Goal: Task Accomplishment & Management: Use online tool/utility

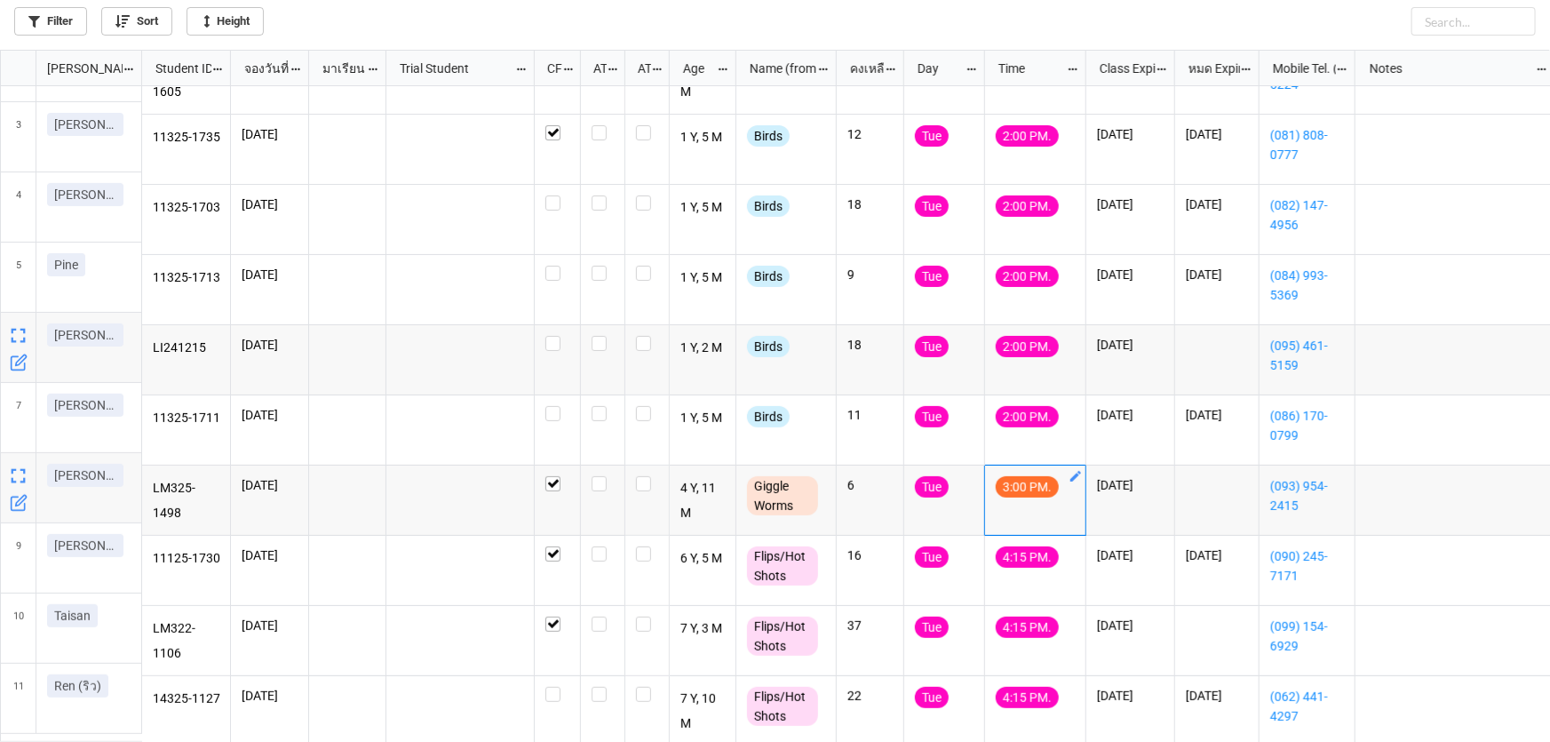
scroll to position [124, 0]
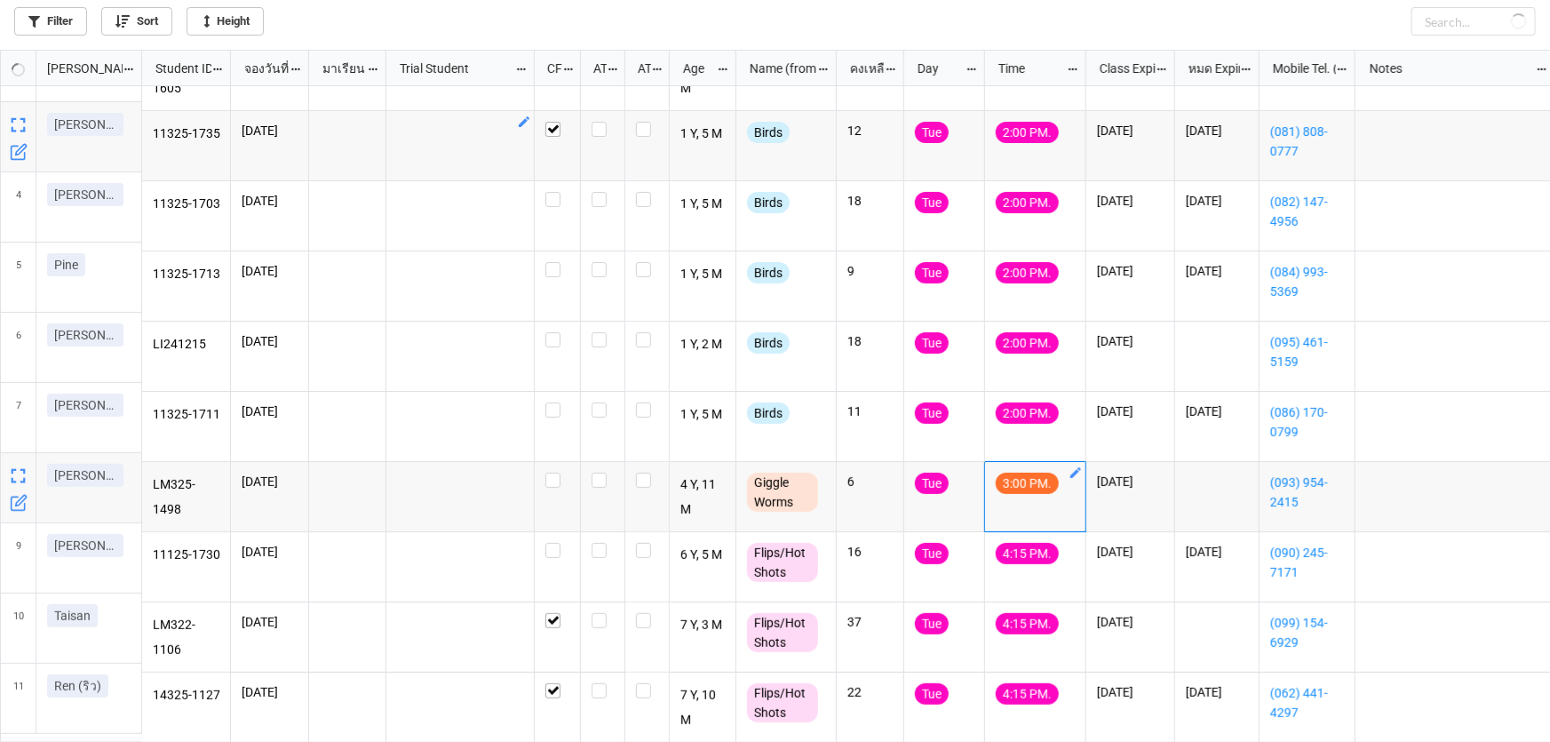
checkbox input "false"
checkbox input "true"
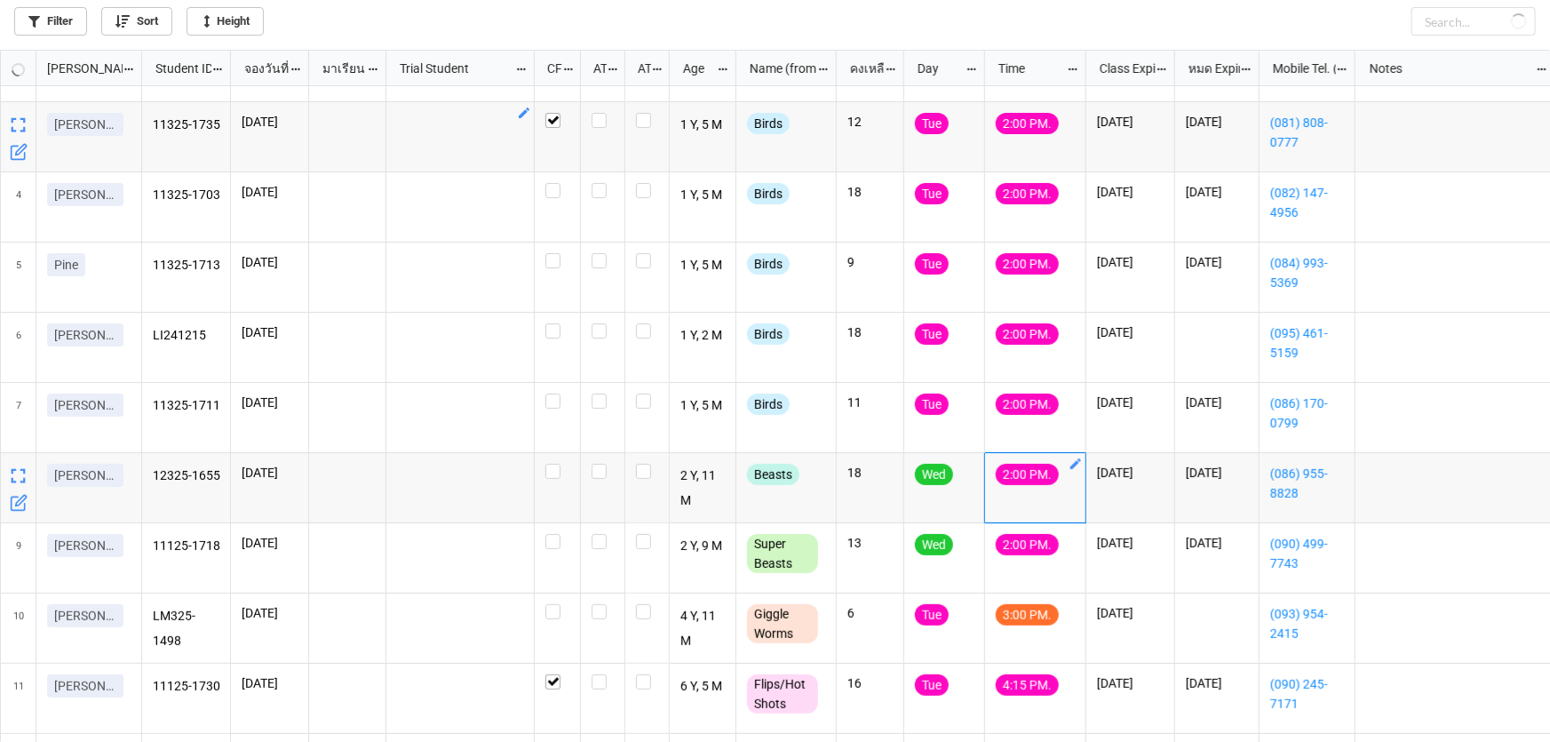
checkbox input "false"
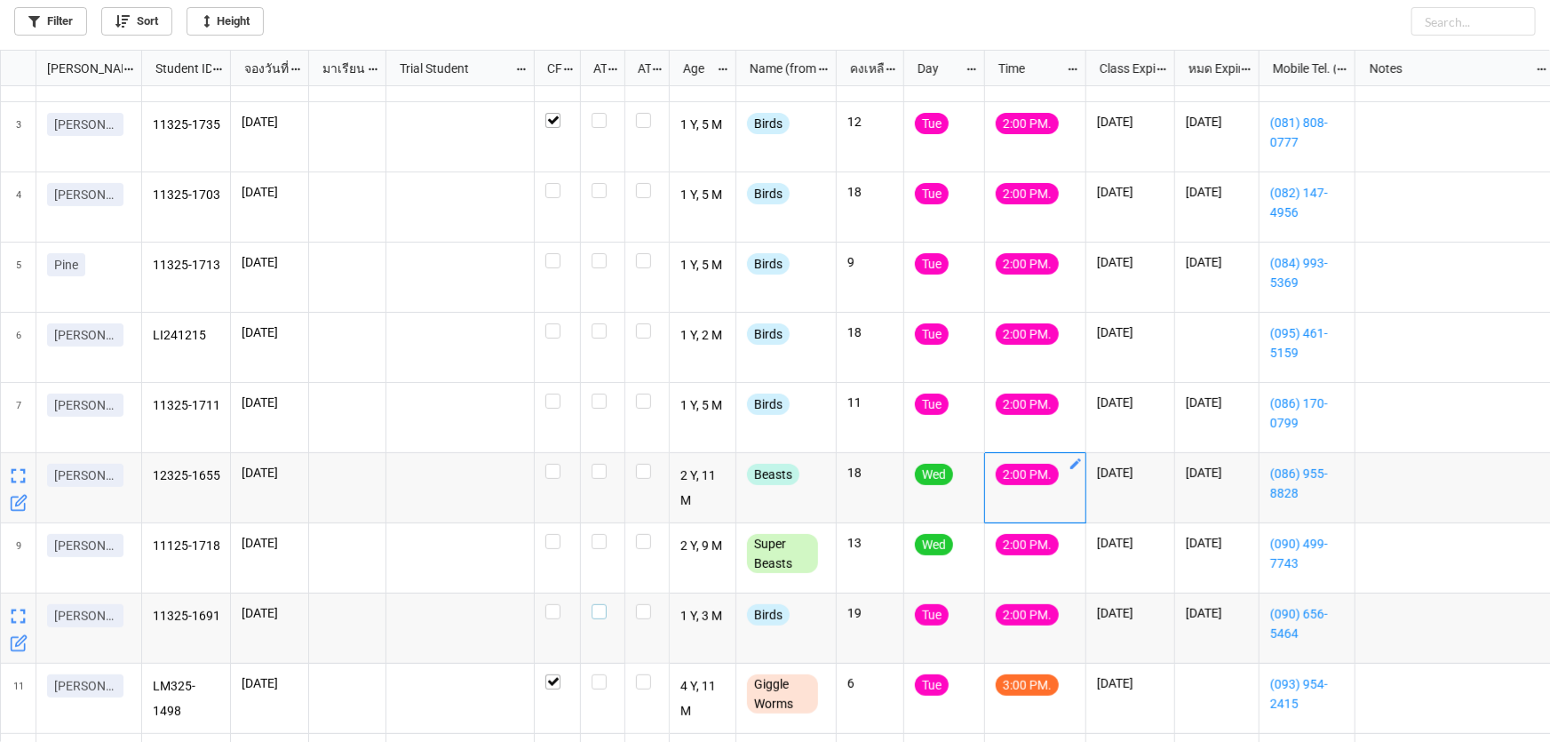
click at [601, 604] on label "grid" at bounding box center [602, 604] width 22 height 0
checkbox input "true"
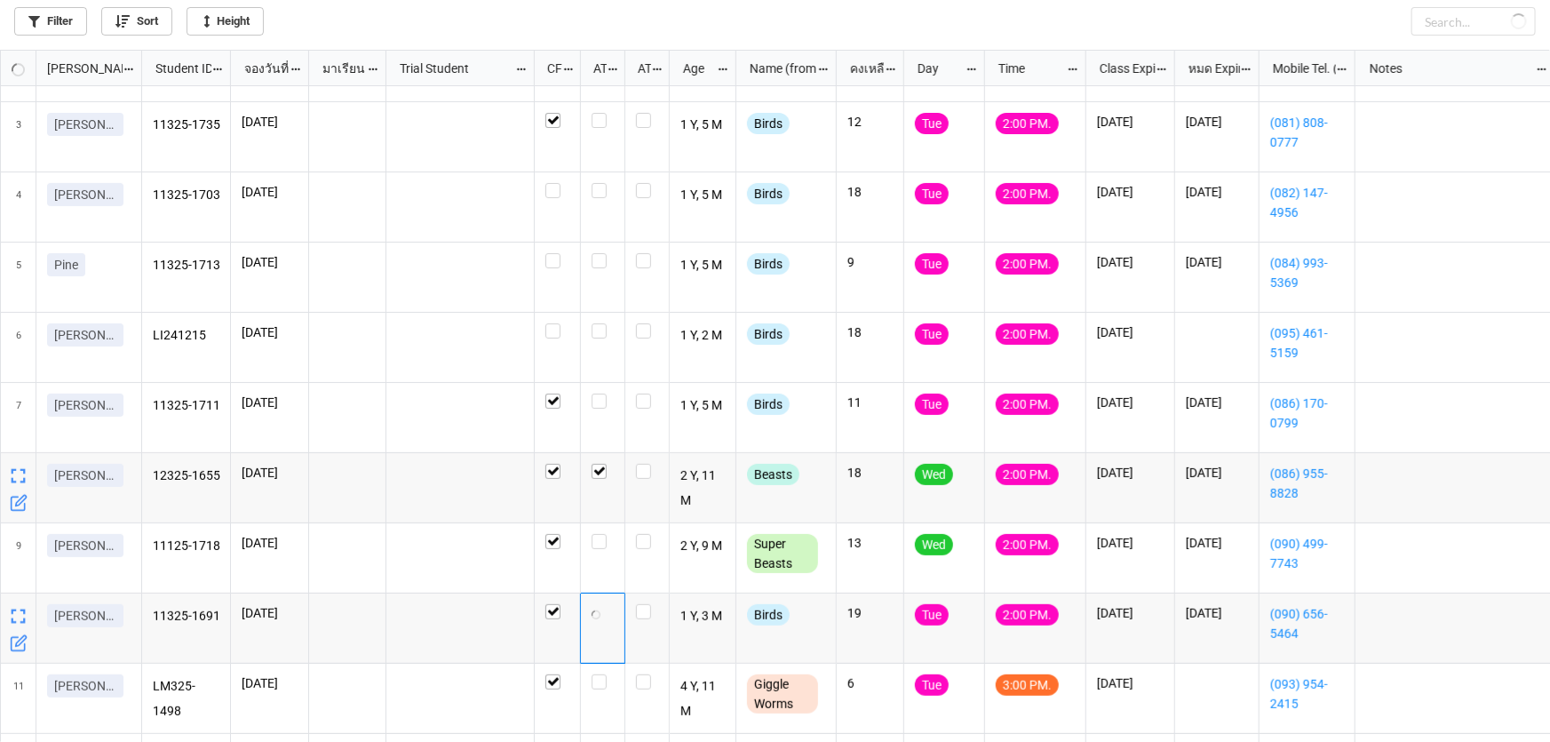
checkbox input "true"
checkbox input "false"
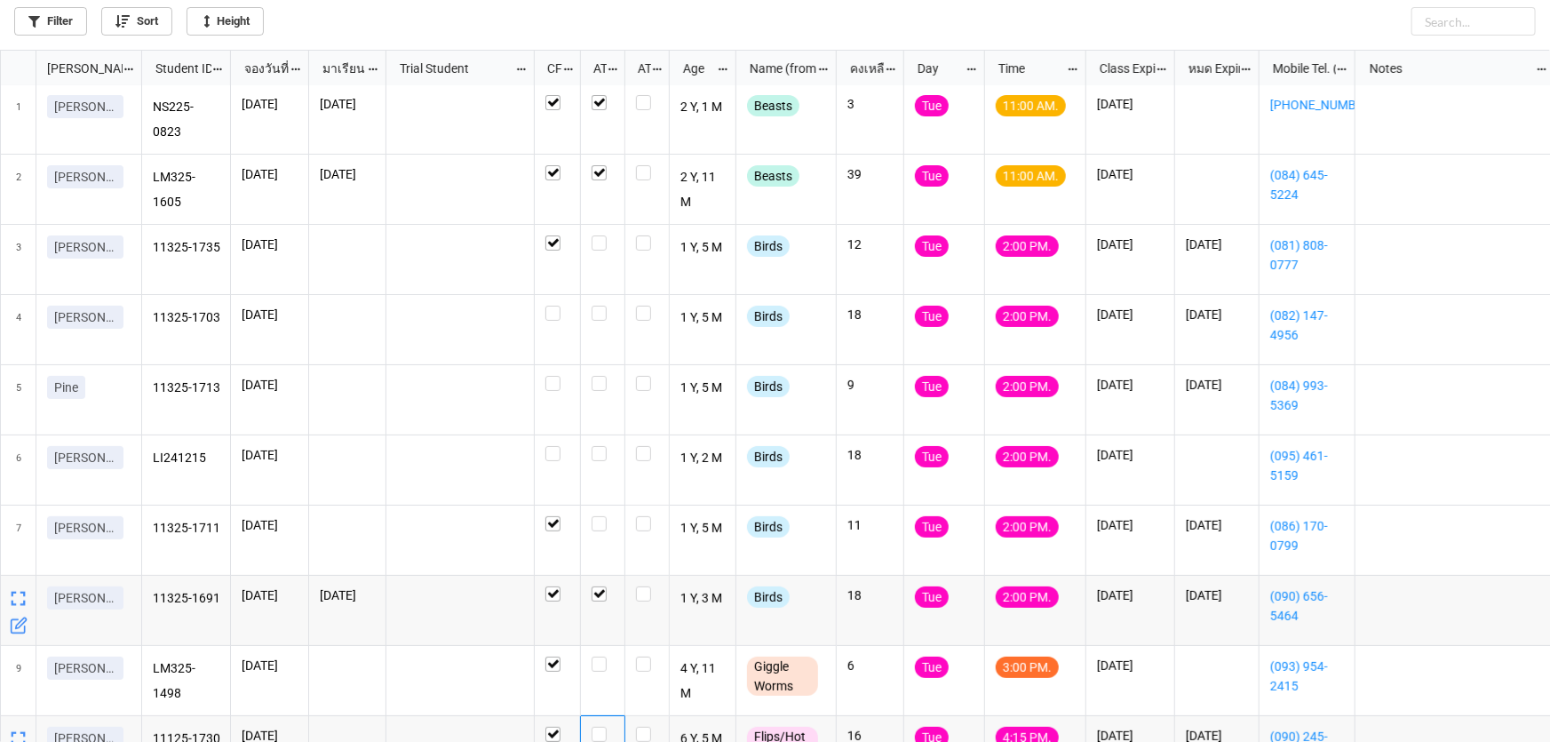
scroll to position [0, 0]
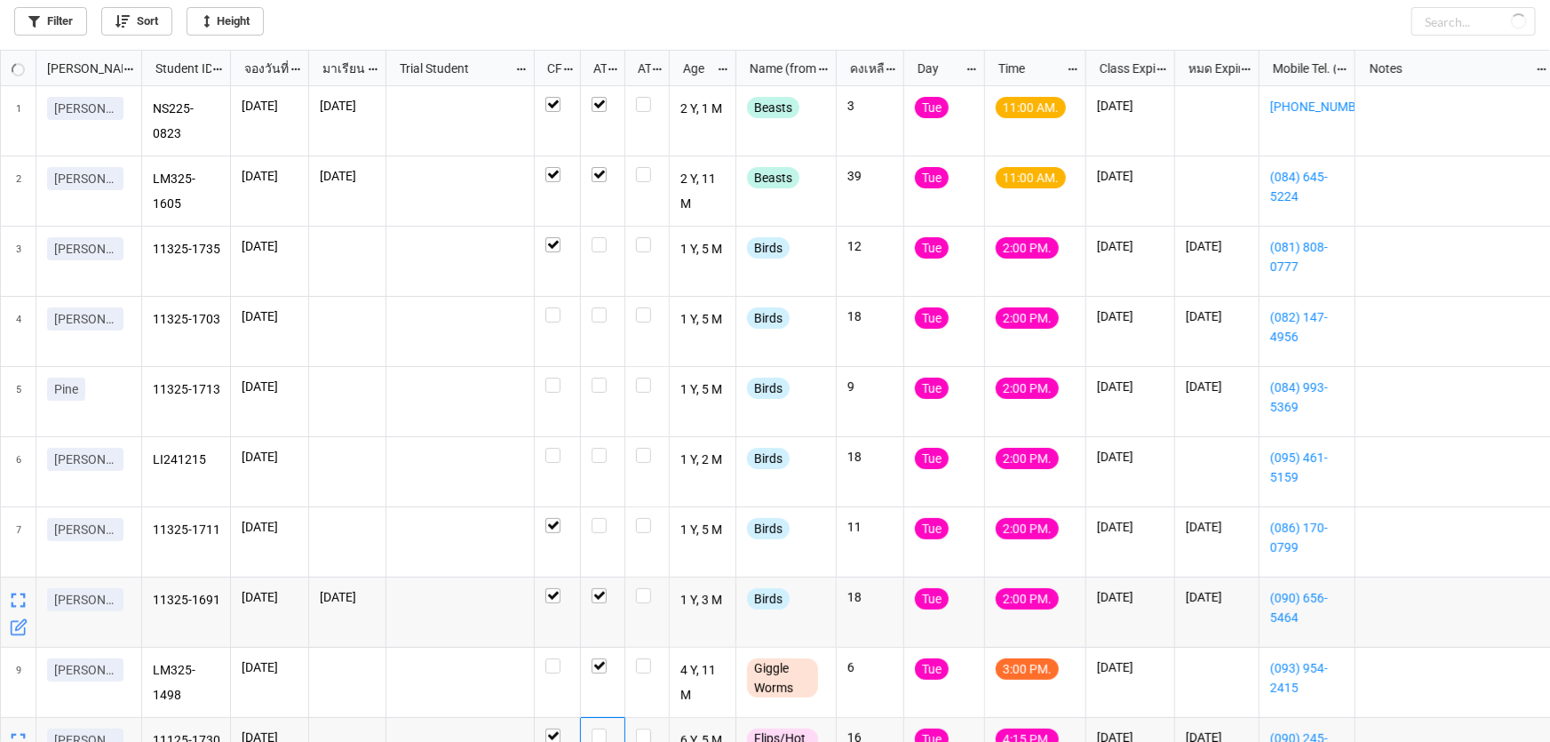
checkbox input "false"
checkbox input "true"
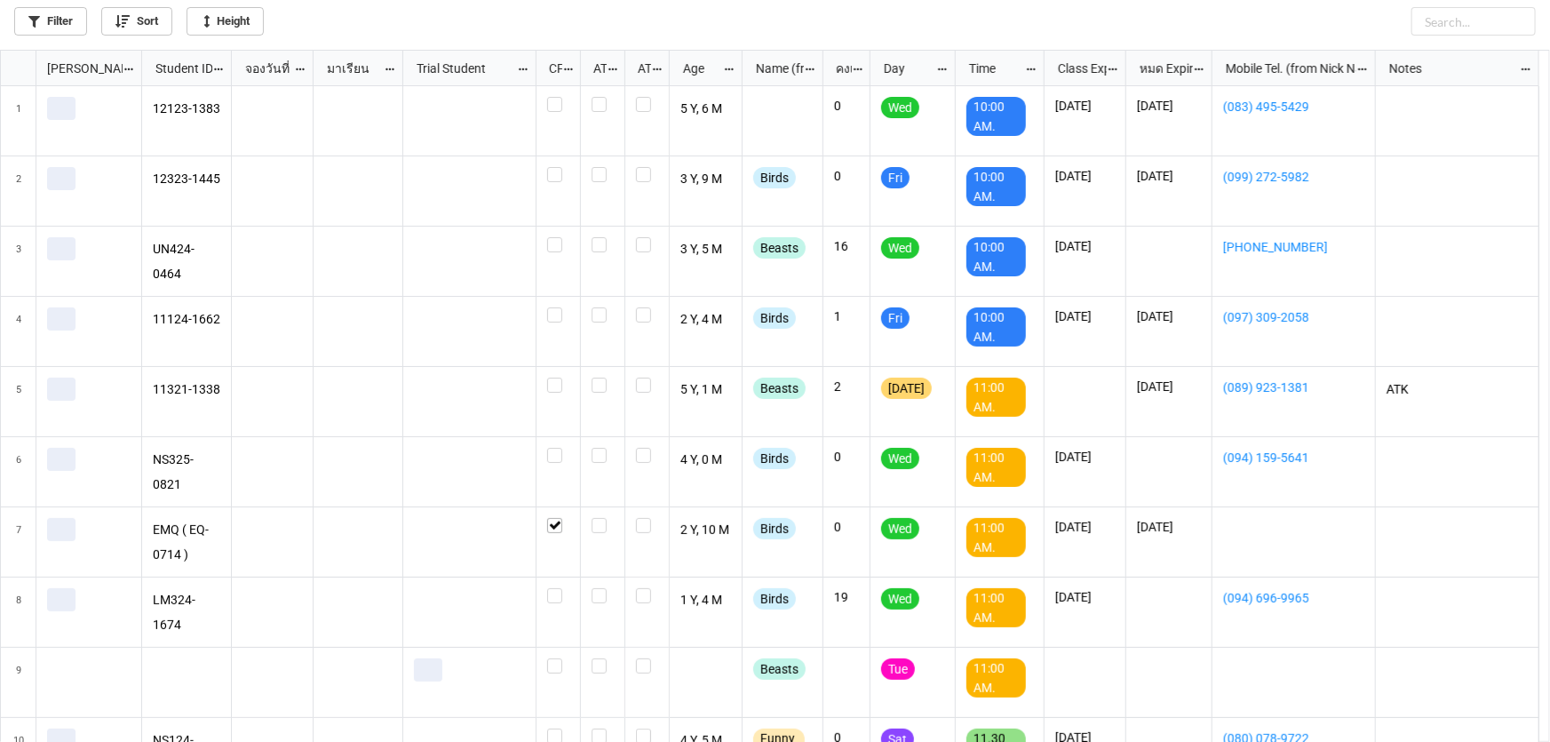
scroll to position [682, 1539]
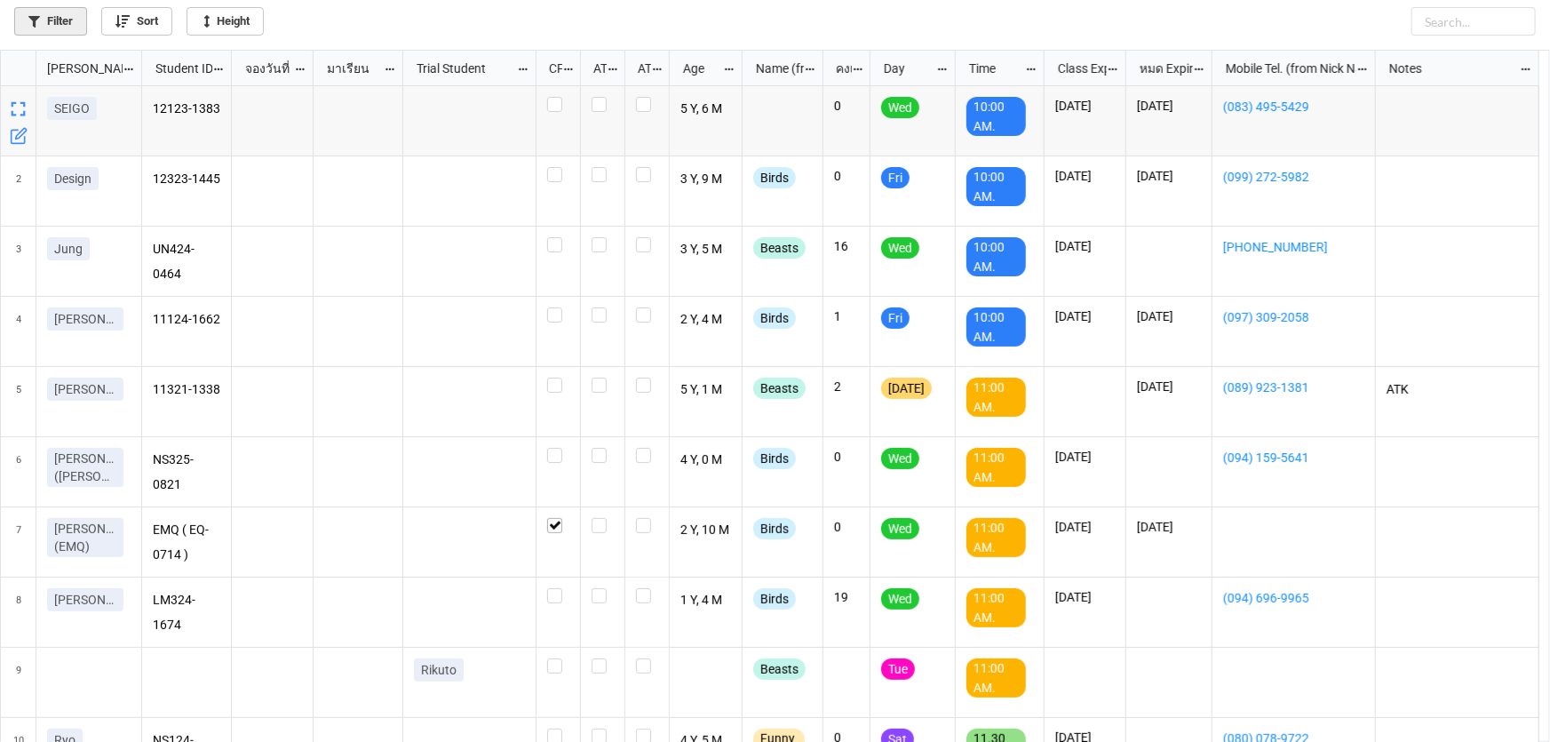
click at [74, 18] on link "Filter" at bounding box center [50, 21] width 73 height 28
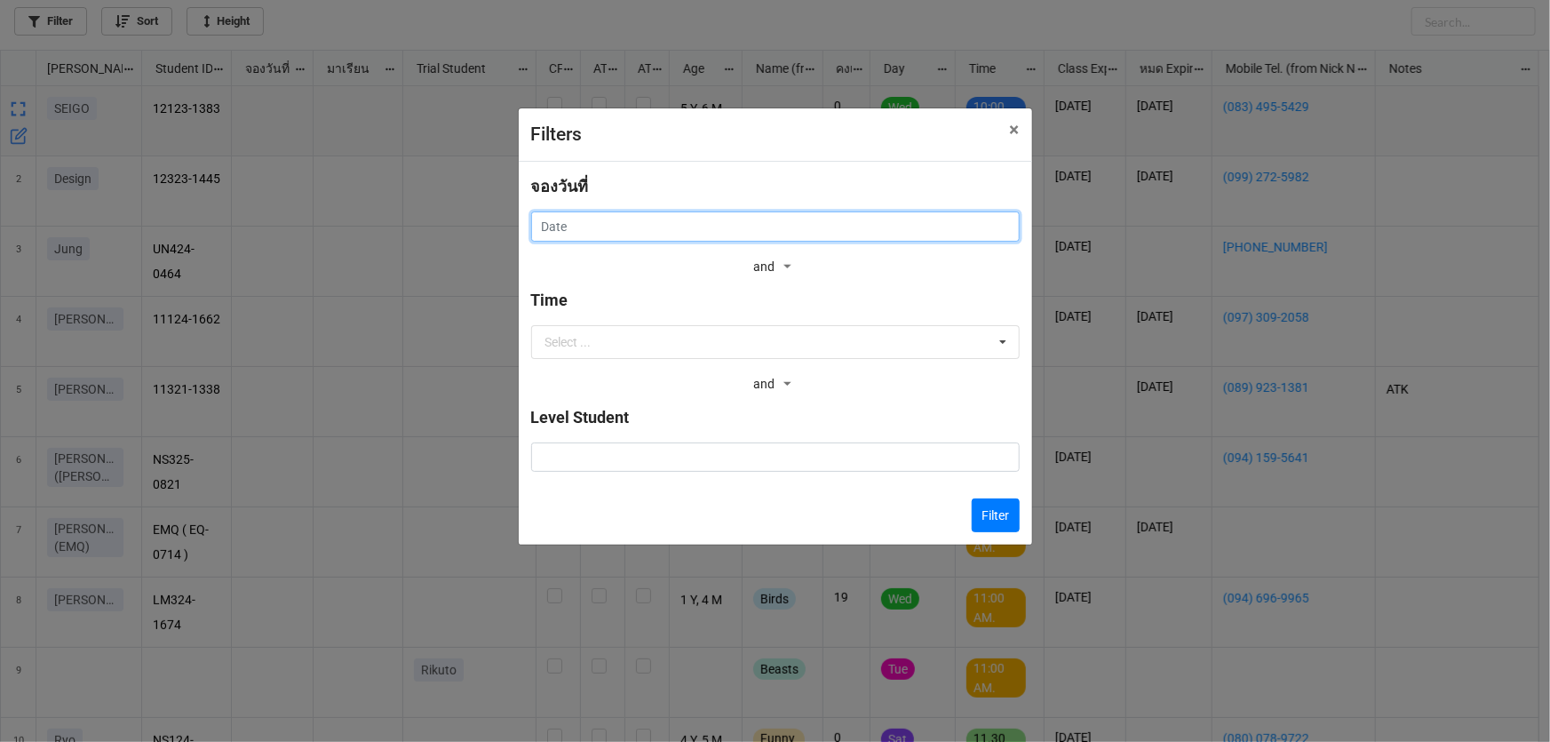
click at [959, 226] on input "text" at bounding box center [775, 226] width 488 height 30
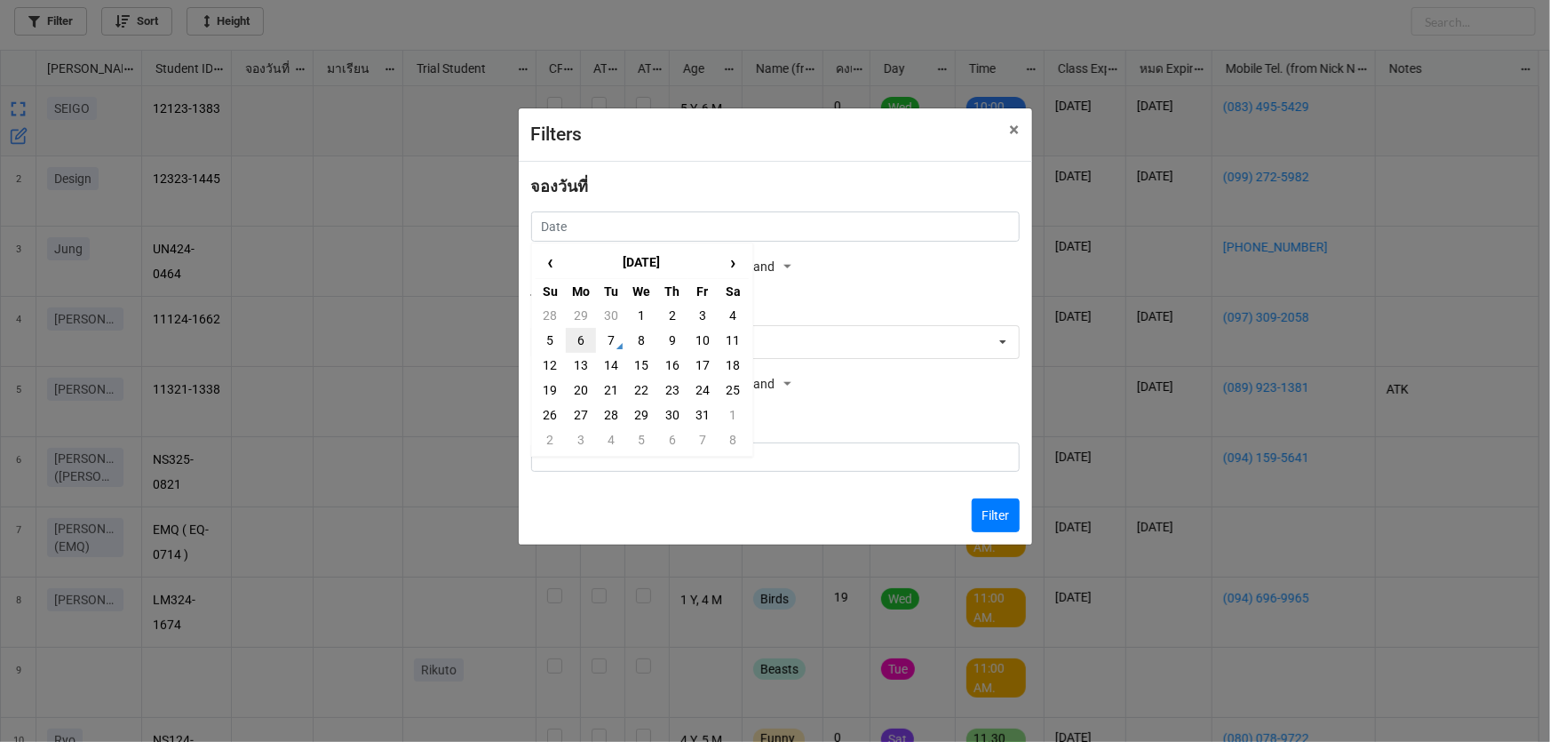
click at [577, 342] on td "6" at bounding box center [581, 340] width 30 height 25
type input "6/10/2025"
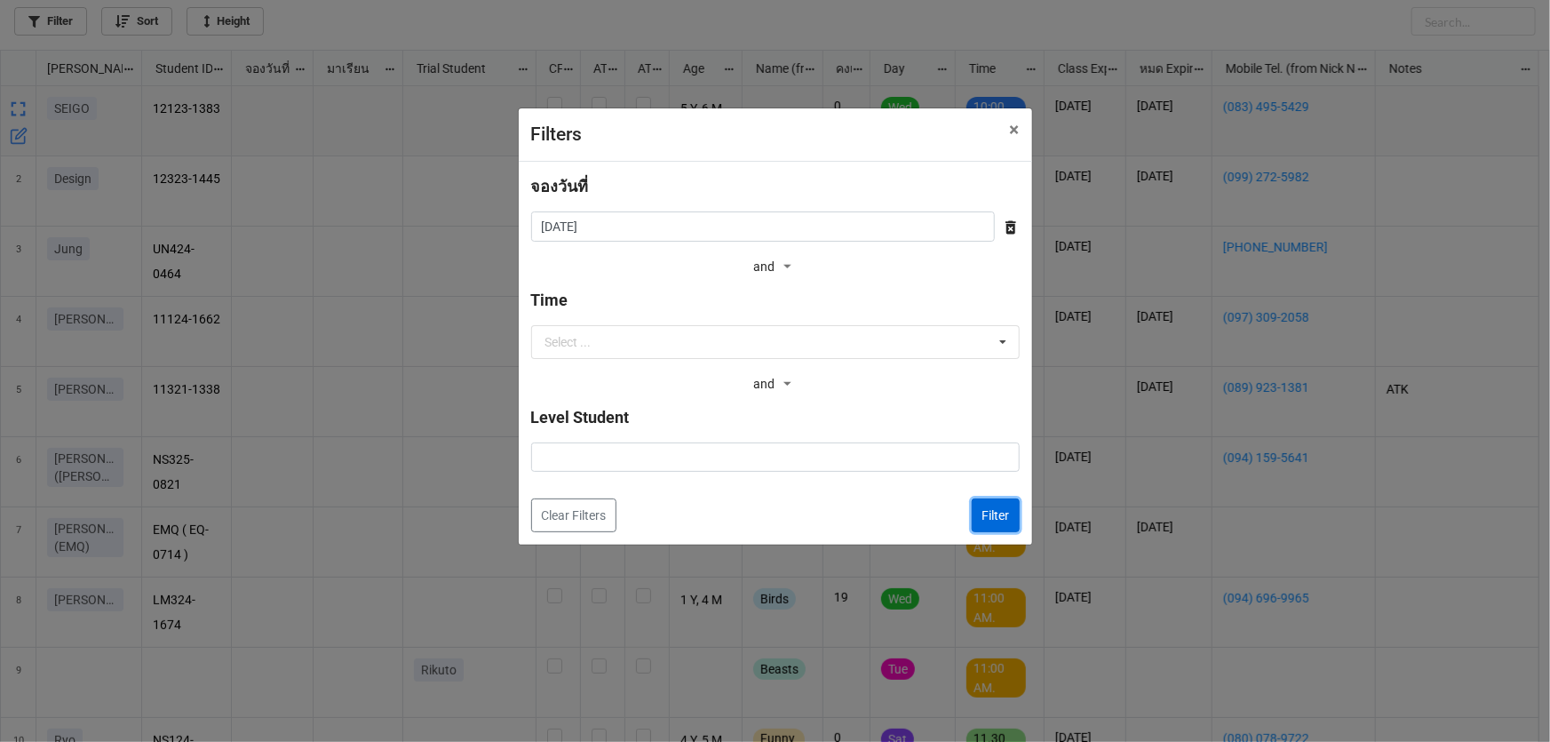
click at [1004, 509] on button "Filter" at bounding box center [996, 515] width 48 height 34
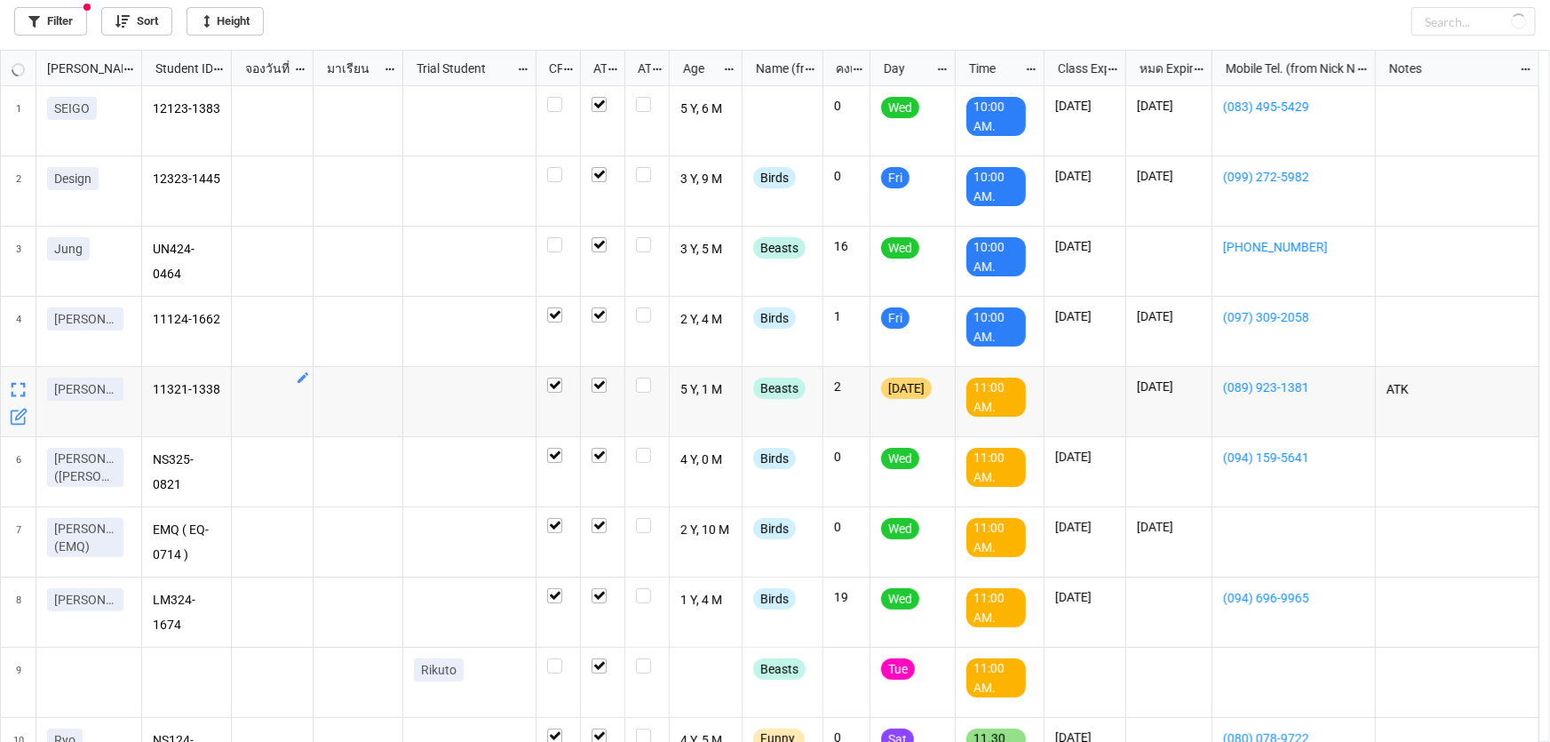
checkbox input "true"
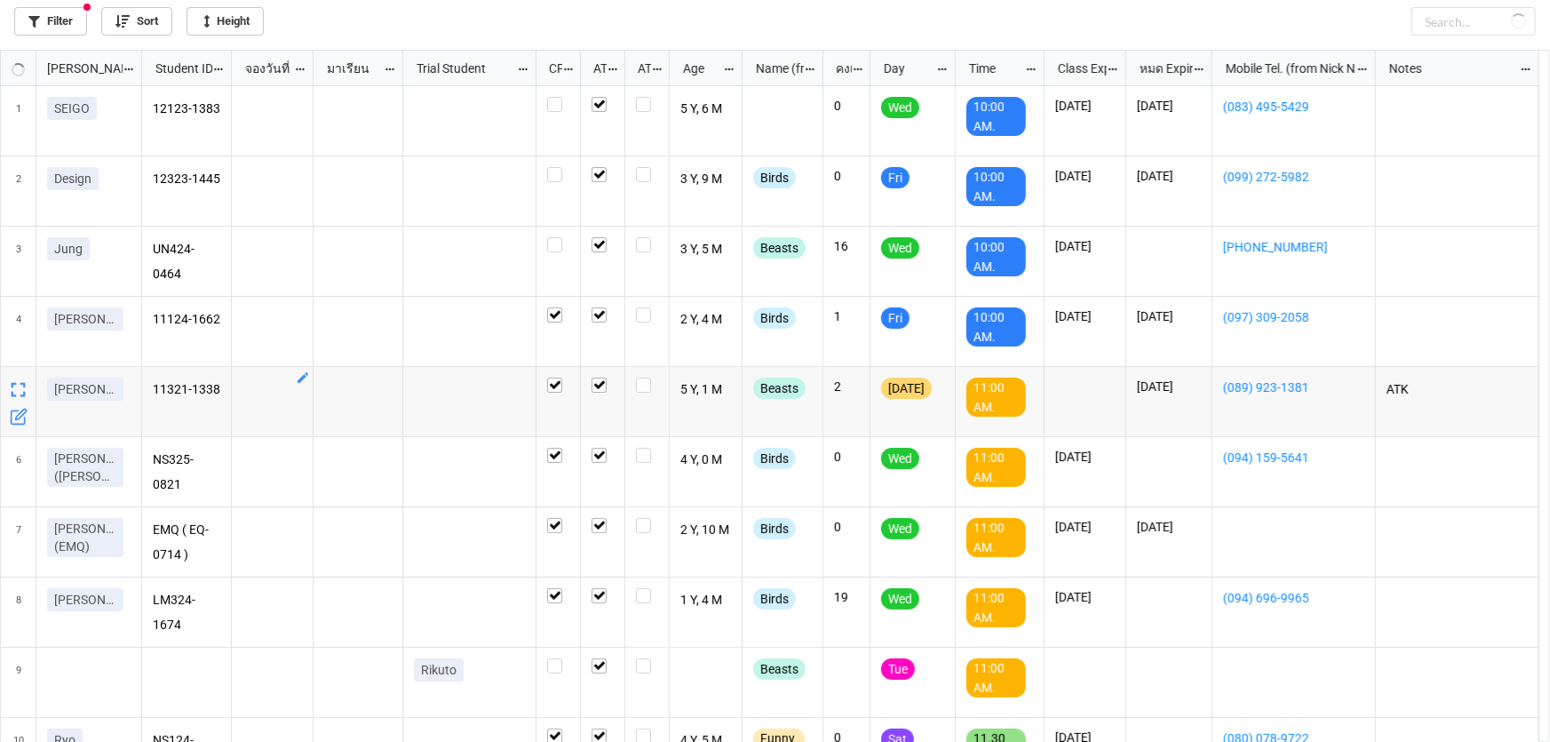
checkbox input "true"
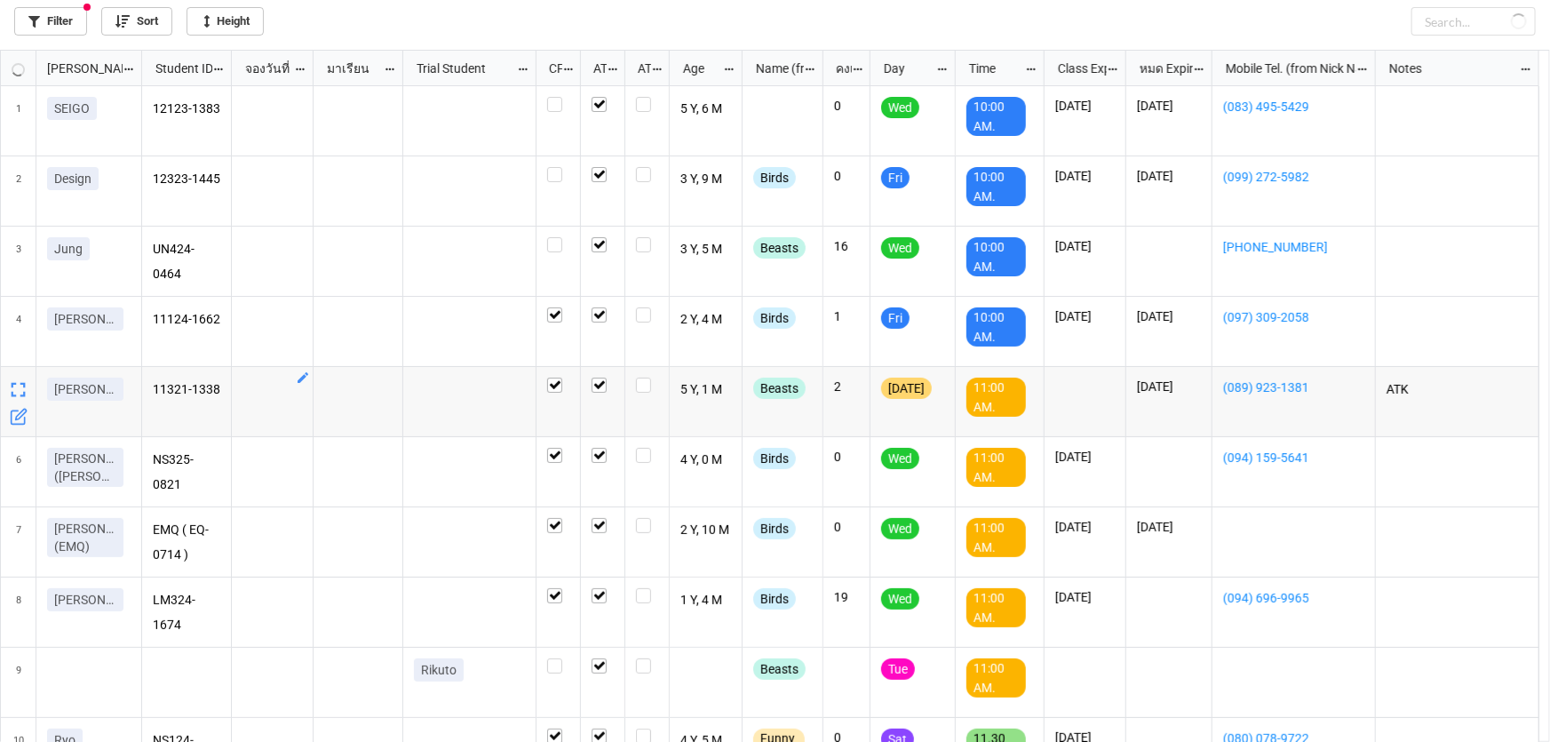
checkbox input "true"
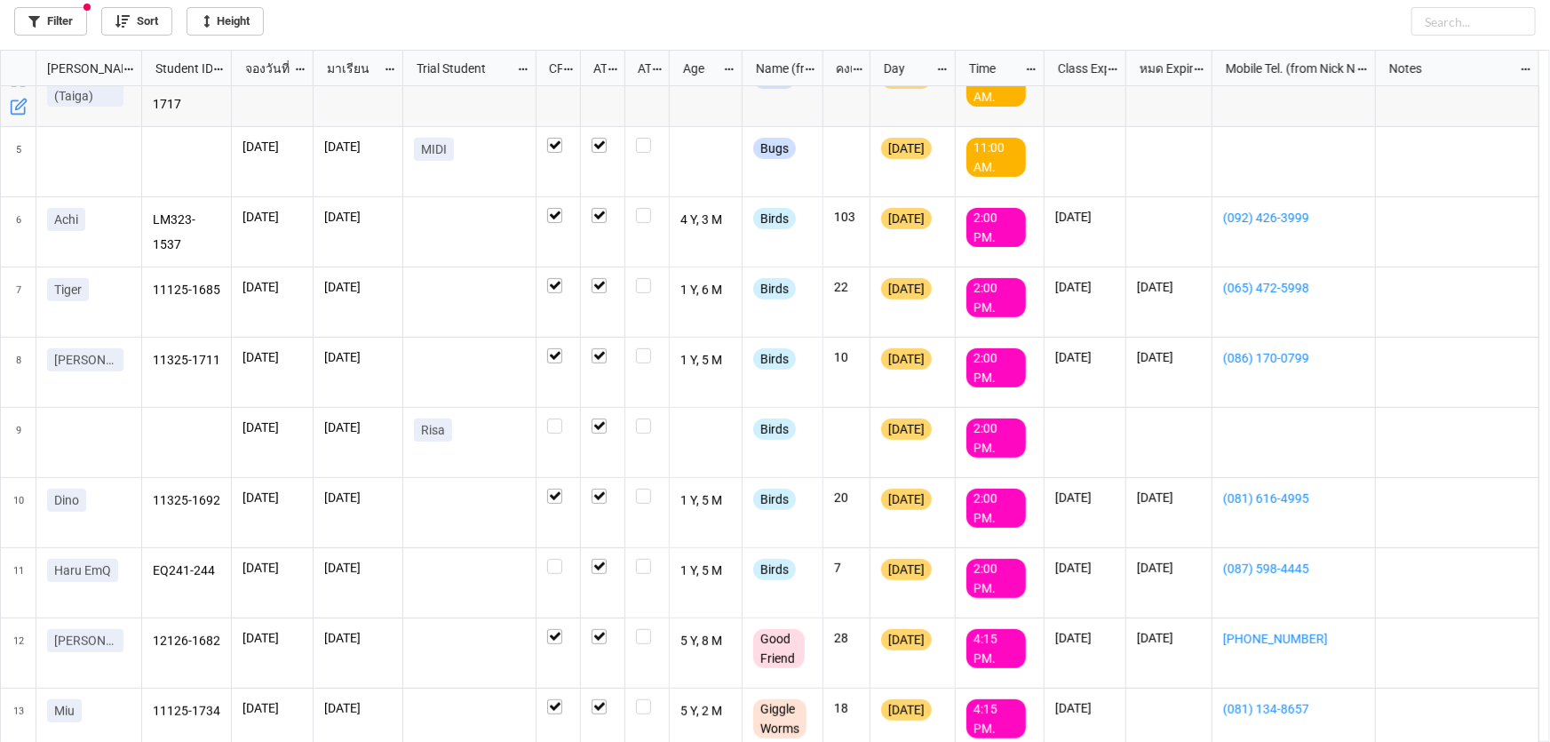
scroll to position [242, 0]
